Goal: Task Accomplishment & Management: Manage account settings

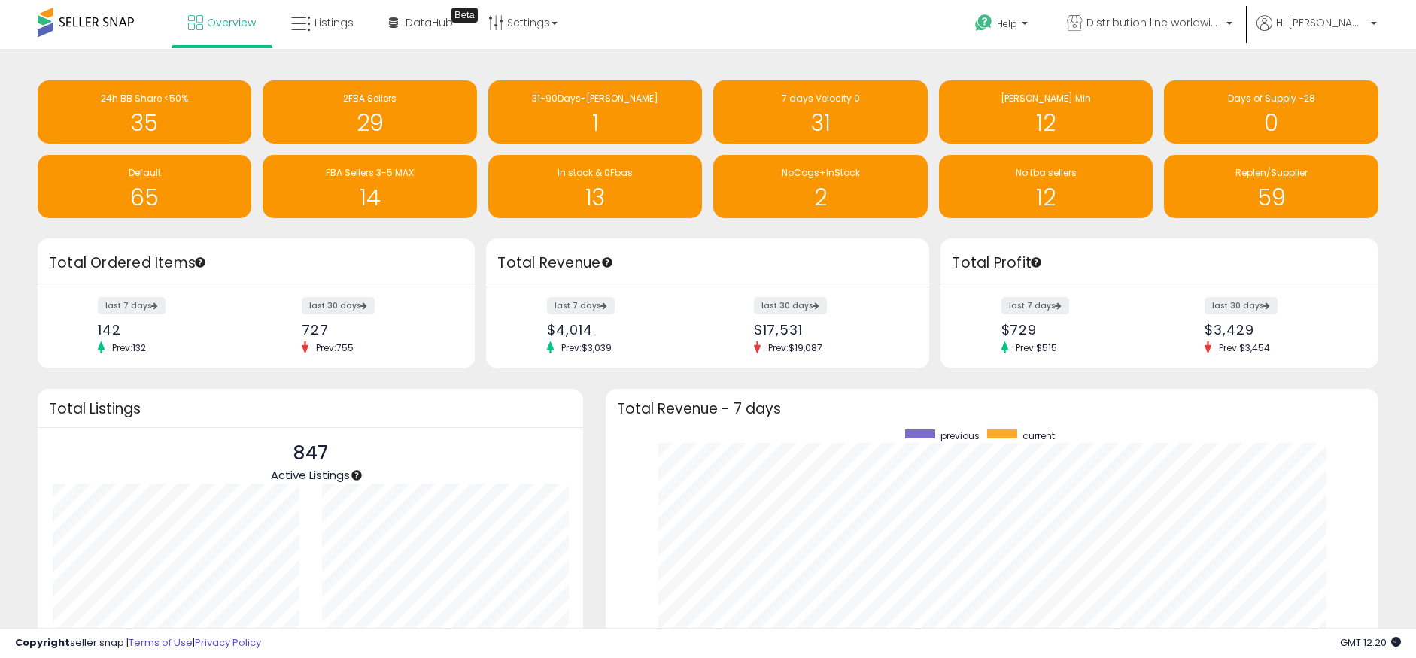
scroll to position [284, 742]
click at [884, 185] on h1 "2" at bounding box center [820, 197] width 199 height 25
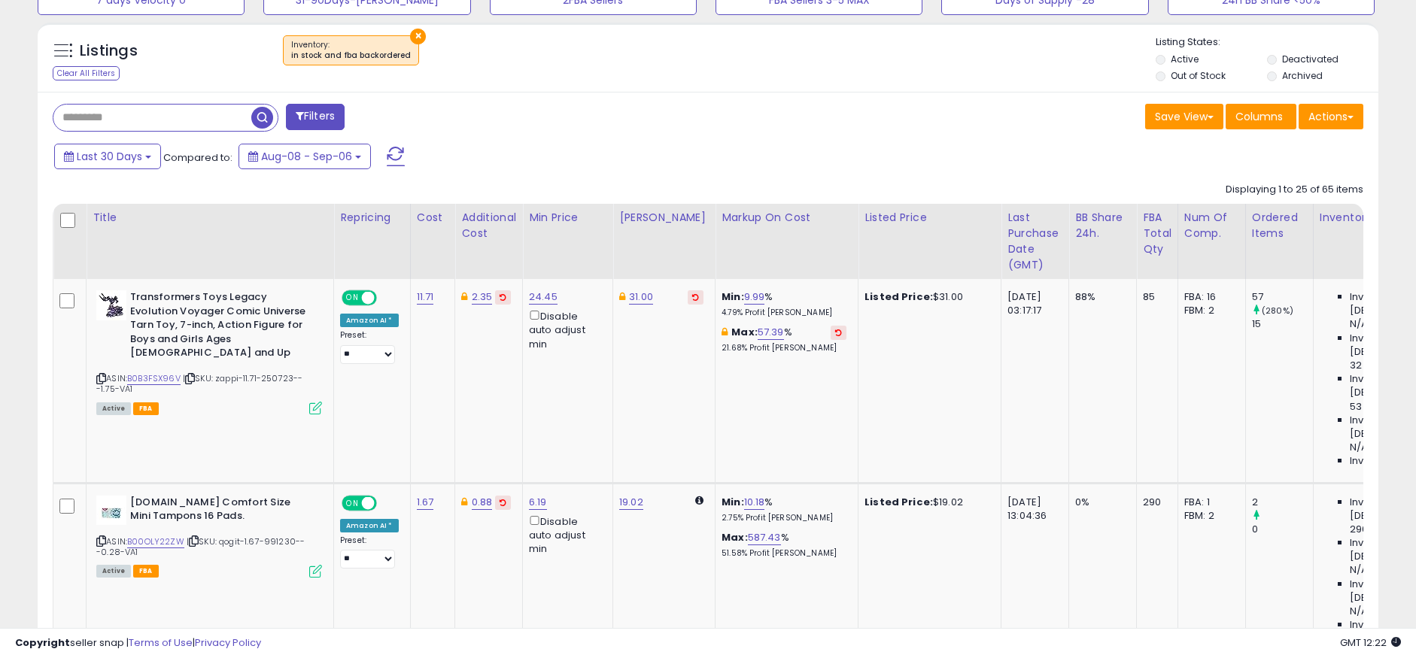
scroll to position [301, 0]
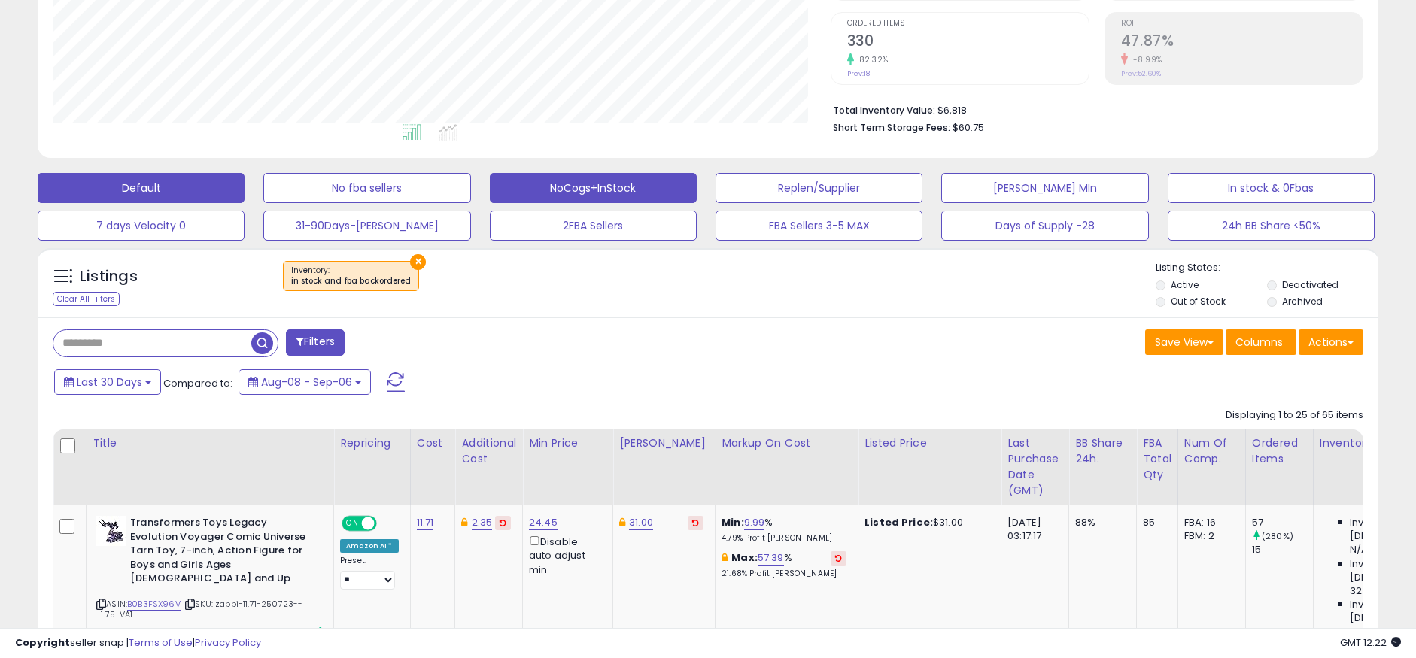
click at [627, 192] on button "NoCogs+InStock" at bounding box center [593, 188] width 207 height 30
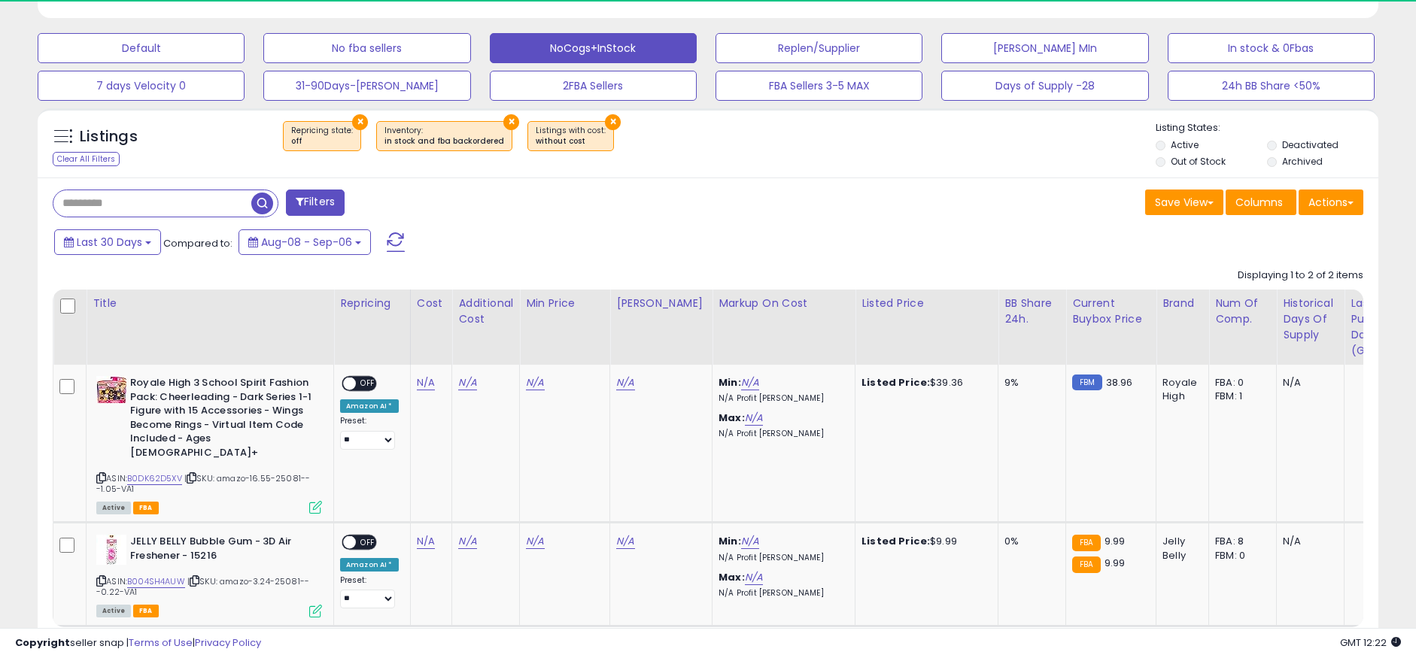
scroll to position [308, 777]
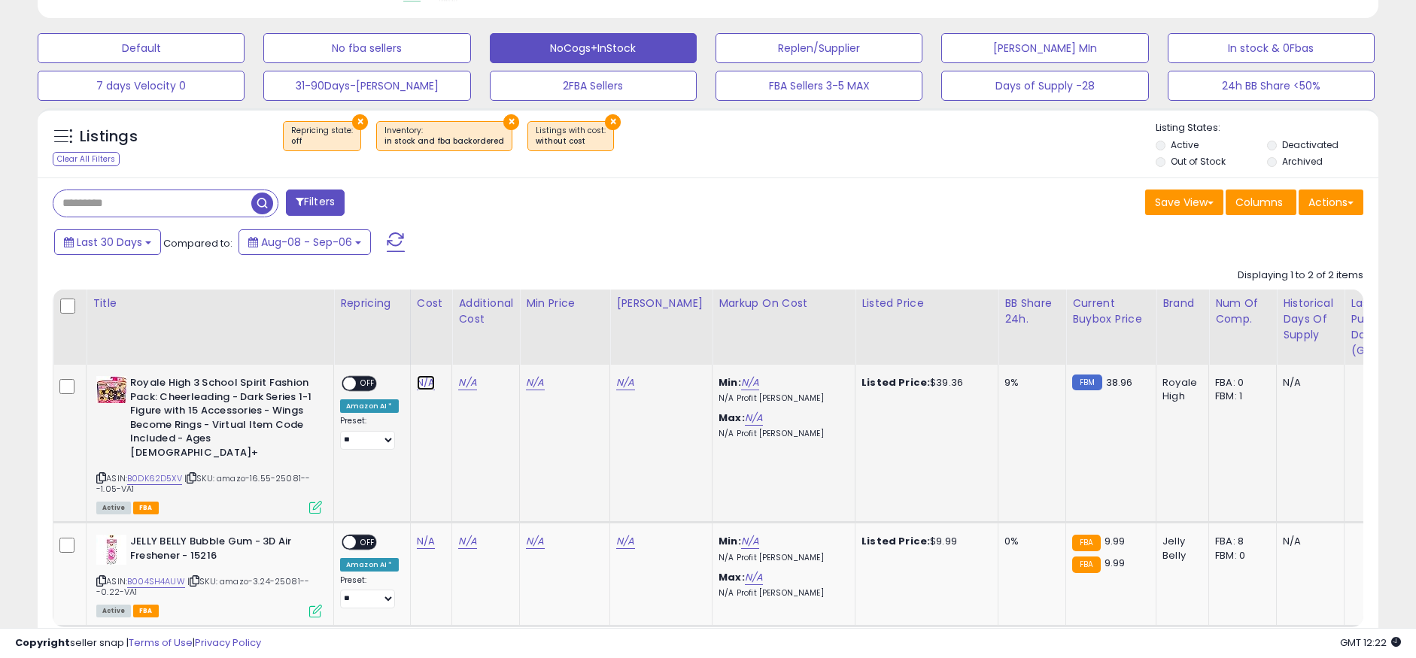
click at [417, 386] on link "N/A" at bounding box center [426, 382] width 18 height 15
type input "*****"
click at [469, 345] on icon "submit" at bounding box center [464, 343] width 9 height 9
click at [468, 384] on link "N/A" at bounding box center [467, 382] width 18 height 15
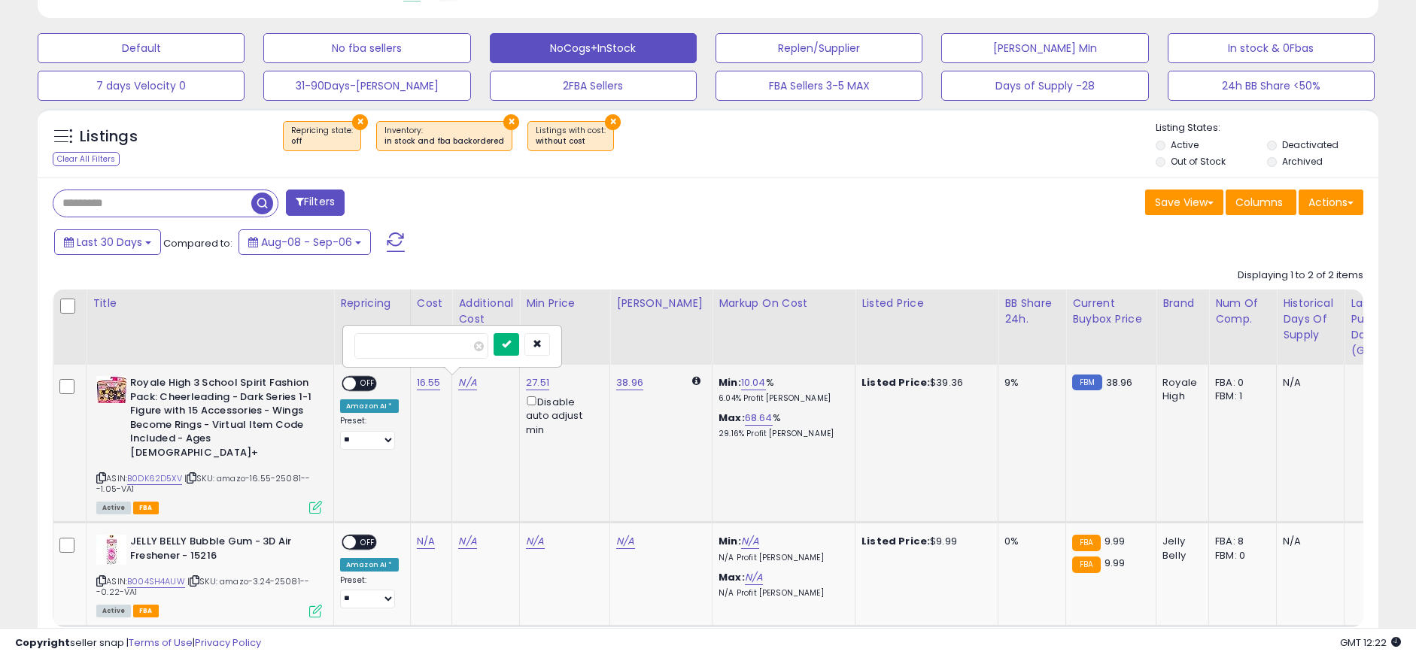
type input "****"
click at [511, 342] on icon "submit" at bounding box center [506, 343] width 9 height 9
click at [372, 381] on span "OFF" at bounding box center [368, 384] width 24 height 13
click at [418, 534] on link "N/A" at bounding box center [426, 541] width 18 height 15
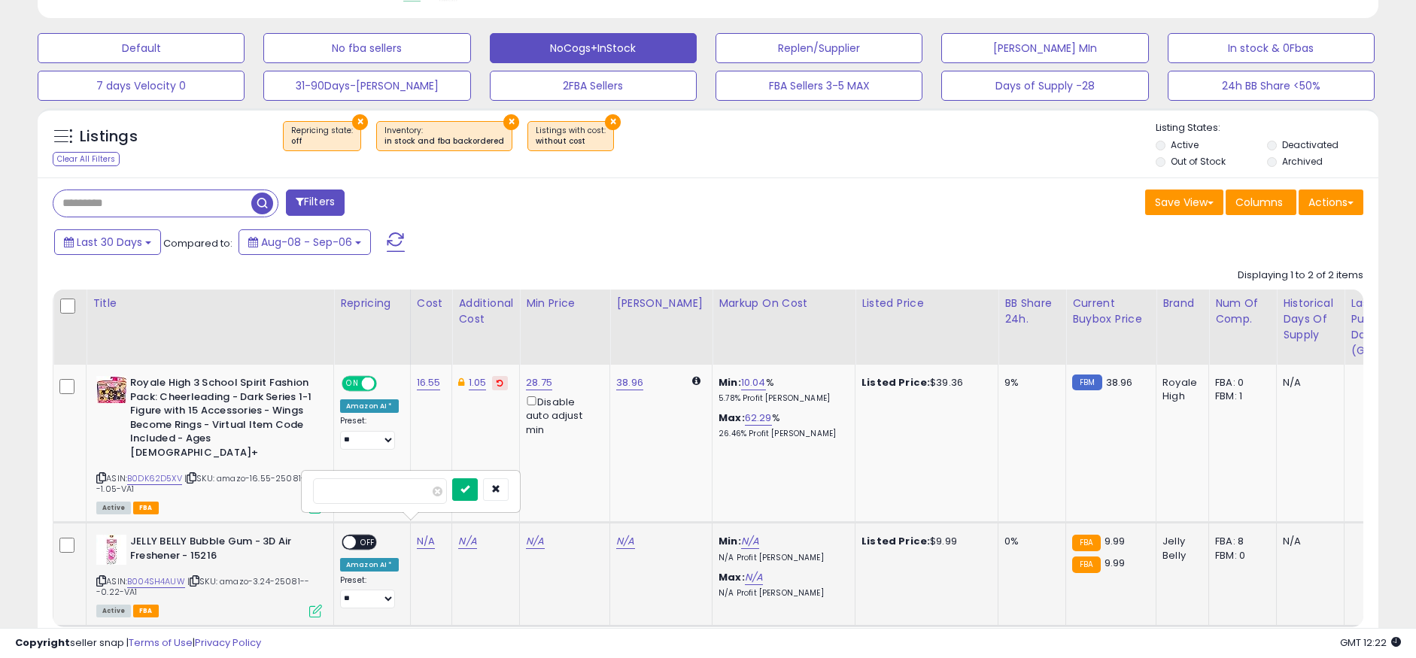
type input "****"
click at [469, 489] on icon "submit" at bounding box center [464, 488] width 9 height 9
click at [466, 534] on link "N/A" at bounding box center [467, 541] width 18 height 15
type input "****"
drag, startPoint x: 531, startPoint y: 490, endPoint x: 502, endPoint y: 498, distance: 30.3
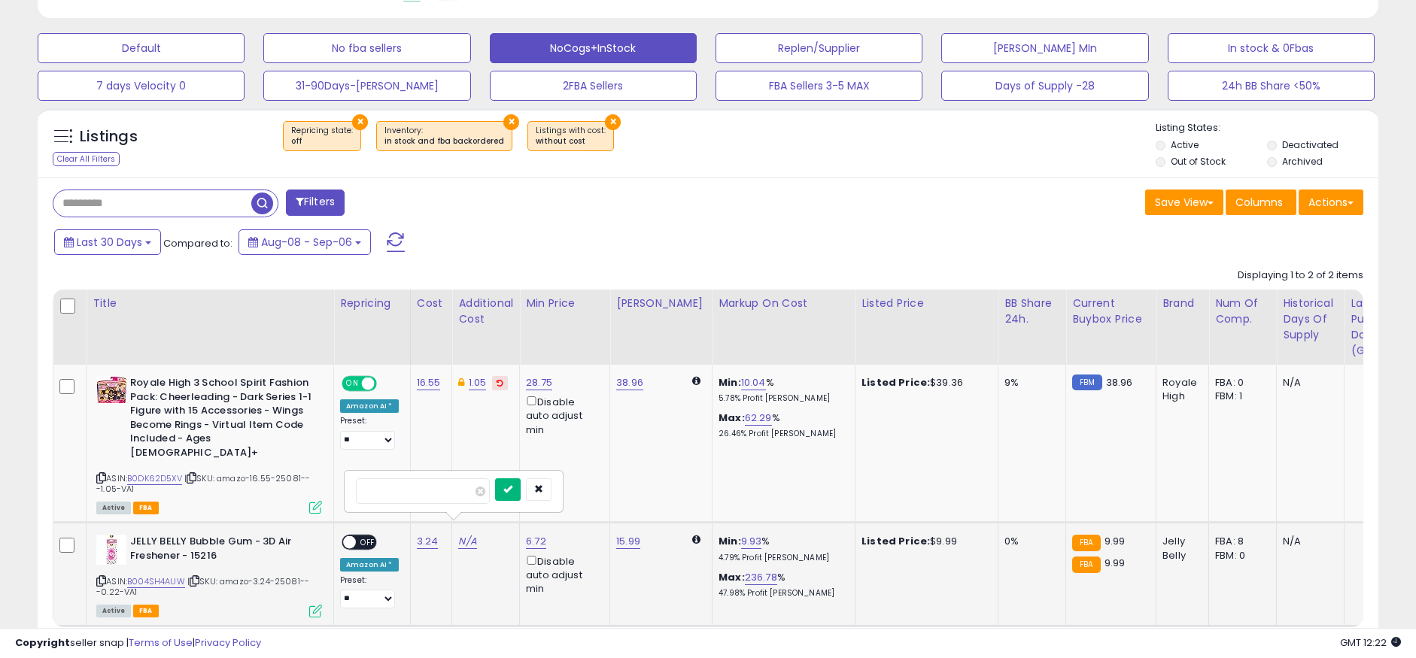
click at [512, 490] on icon "submit" at bounding box center [507, 488] width 9 height 9
click at [373, 536] on span "OFF" at bounding box center [368, 542] width 24 height 13
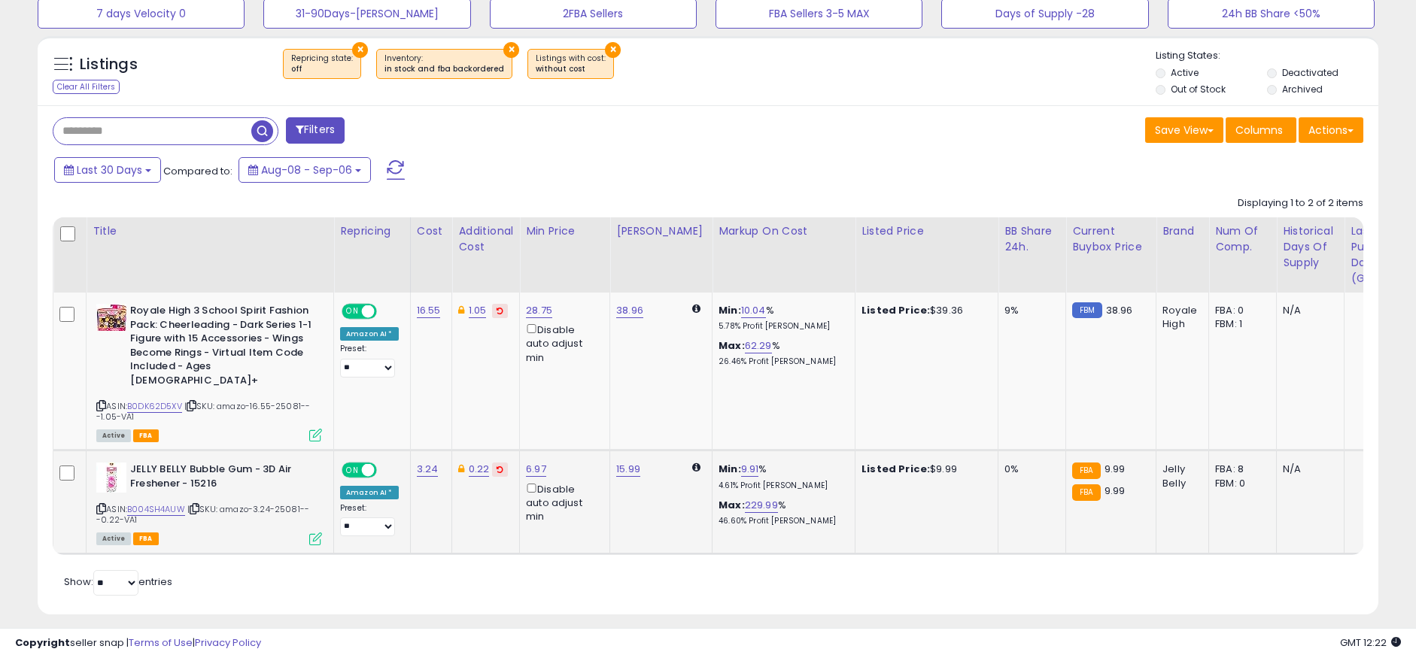
scroll to position [523, 0]
